Goal: Information Seeking & Learning: Find specific page/section

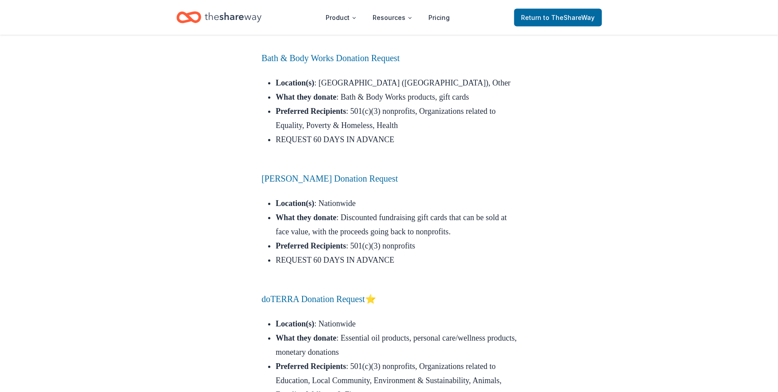
scroll to position [6210, 0]
